Goal: Information Seeking & Learning: Learn about a topic

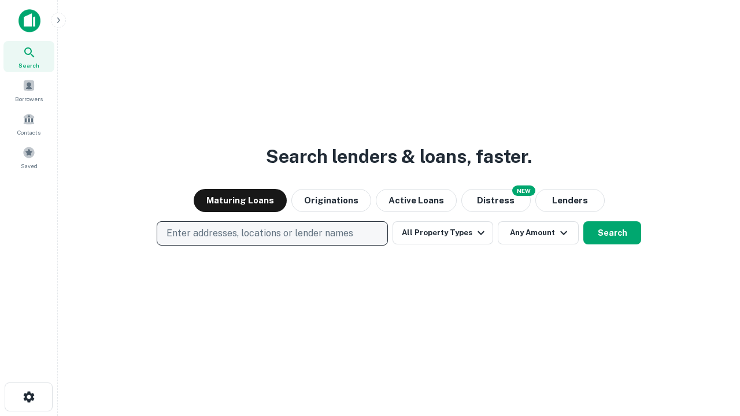
click at [272, 233] on p "Enter addresses, locations or lender names" at bounding box center [259, 234] width 187 height 14
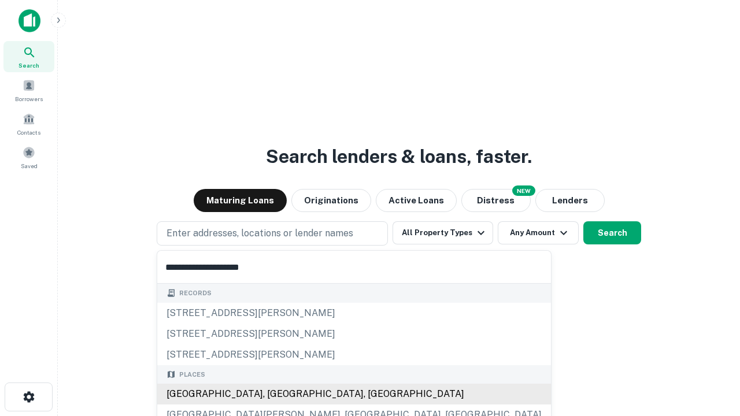
click at [276, 394] on div "[GEOGRAPHIC_DATA], [GEOGRAPHIC_DATA], [GEOGRAPHIC_DATA]" at bounding box center [354, 394] width 394 height 21
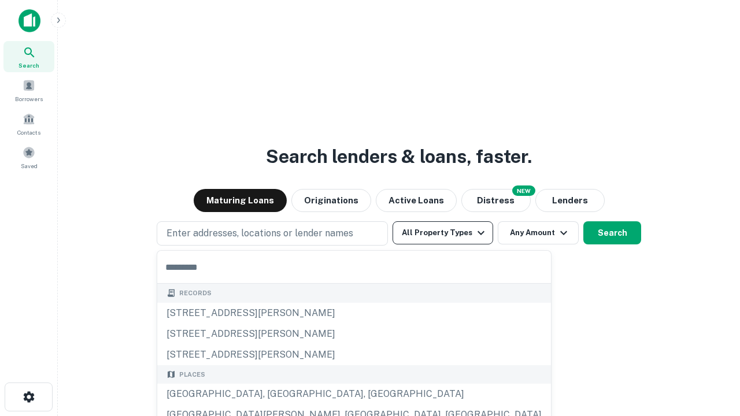
click at [443, 233] on button "All Property Types" at bounding box center [442, 232] width 101 height 23
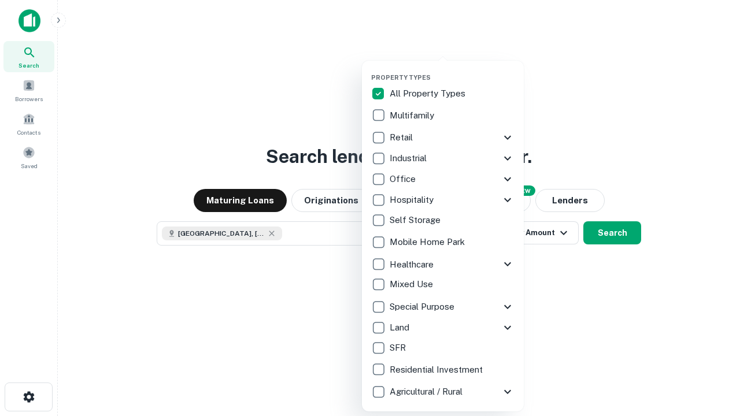
click at [452, 70] on button "button" at bounding box center [452, 70] width 162 height 1
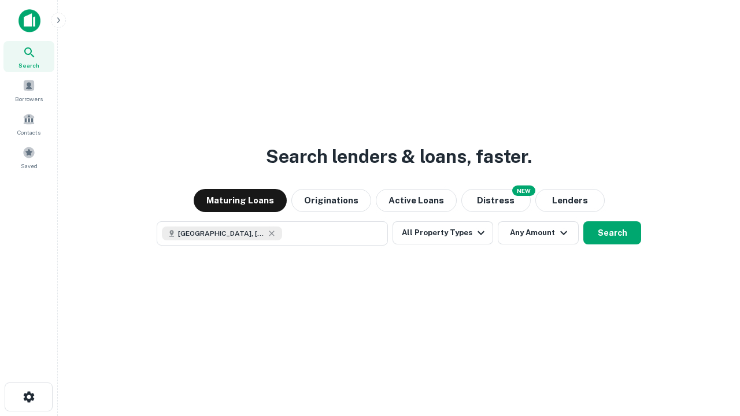
scroll to position [18, 0]
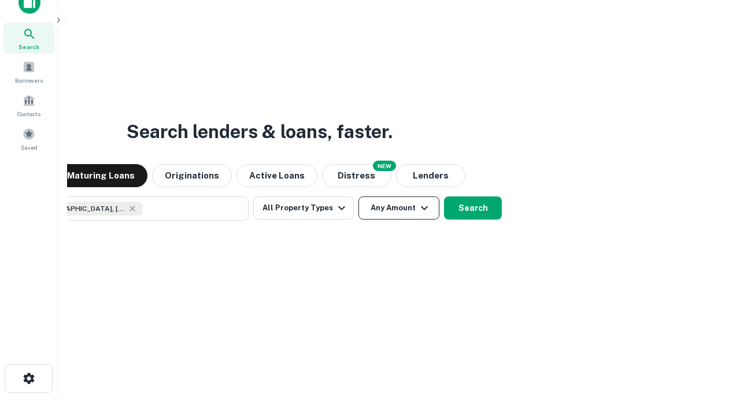
click at [358, 196] on button "Any Amount" at bounding box center [398, 207] width 81 height 23
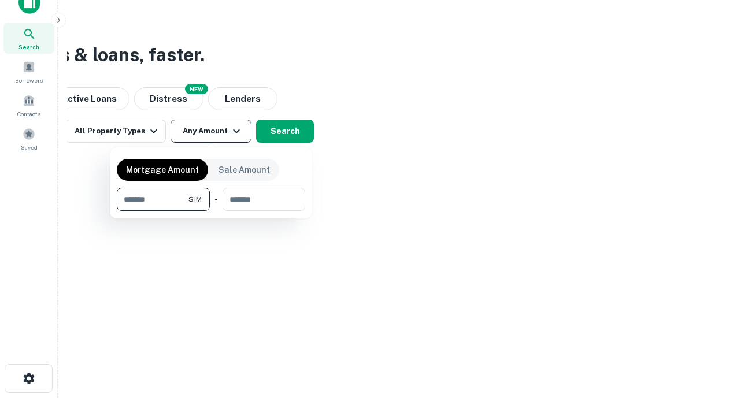
type input "*******"
click at [211, 211] on button "button" at bounding box center [211, 211] width 188 height 1
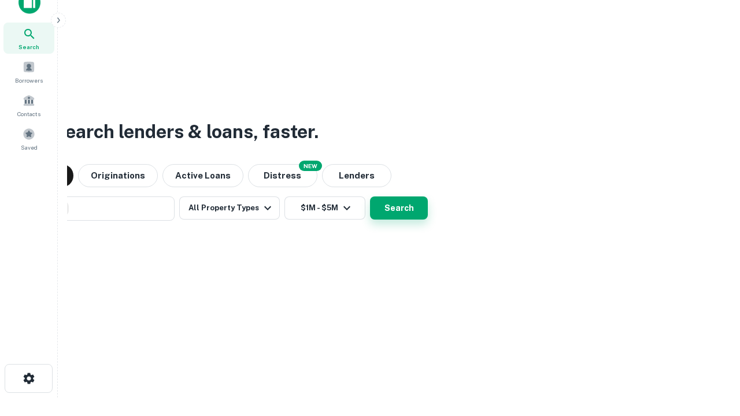
click at [370, 196] on button "Search" at bounding box center [399, 207] width 58 height 23
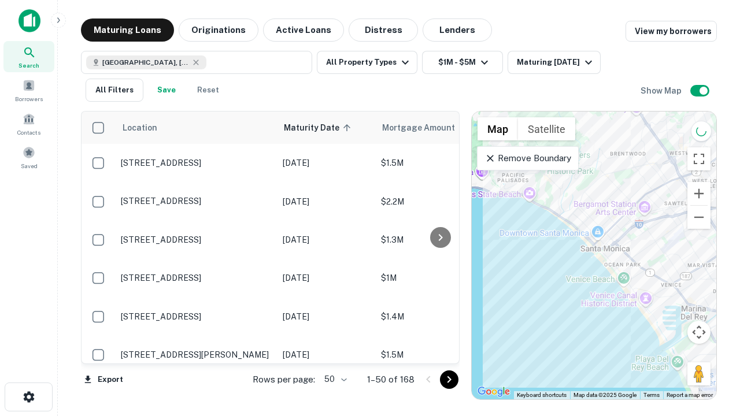
click at [333, 379] on body "Search Borrowers Contacts Saved Maturing Loans Originations Active Loans Distre…" at bounding box center [370, 208] width 740 height 416
click at [334, 350] on li "25" at bounding box center [334, 350] width 34 height 21
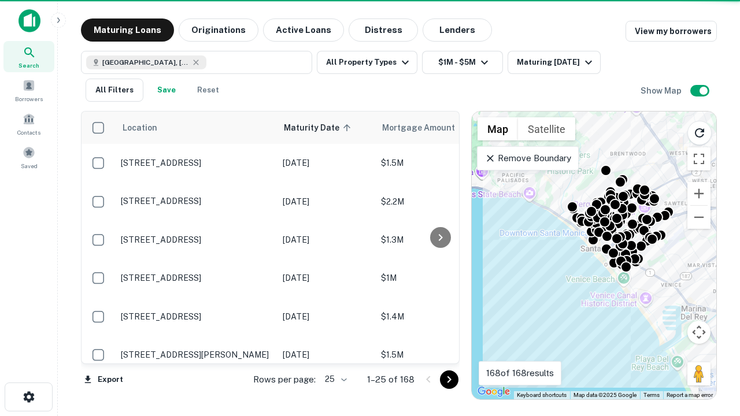
click at [448, 379] on icon "Go to next page" at bounding box center [449, 380] width 14 height 14
